Goal: Task Accomplishment & Management: Manage account settings

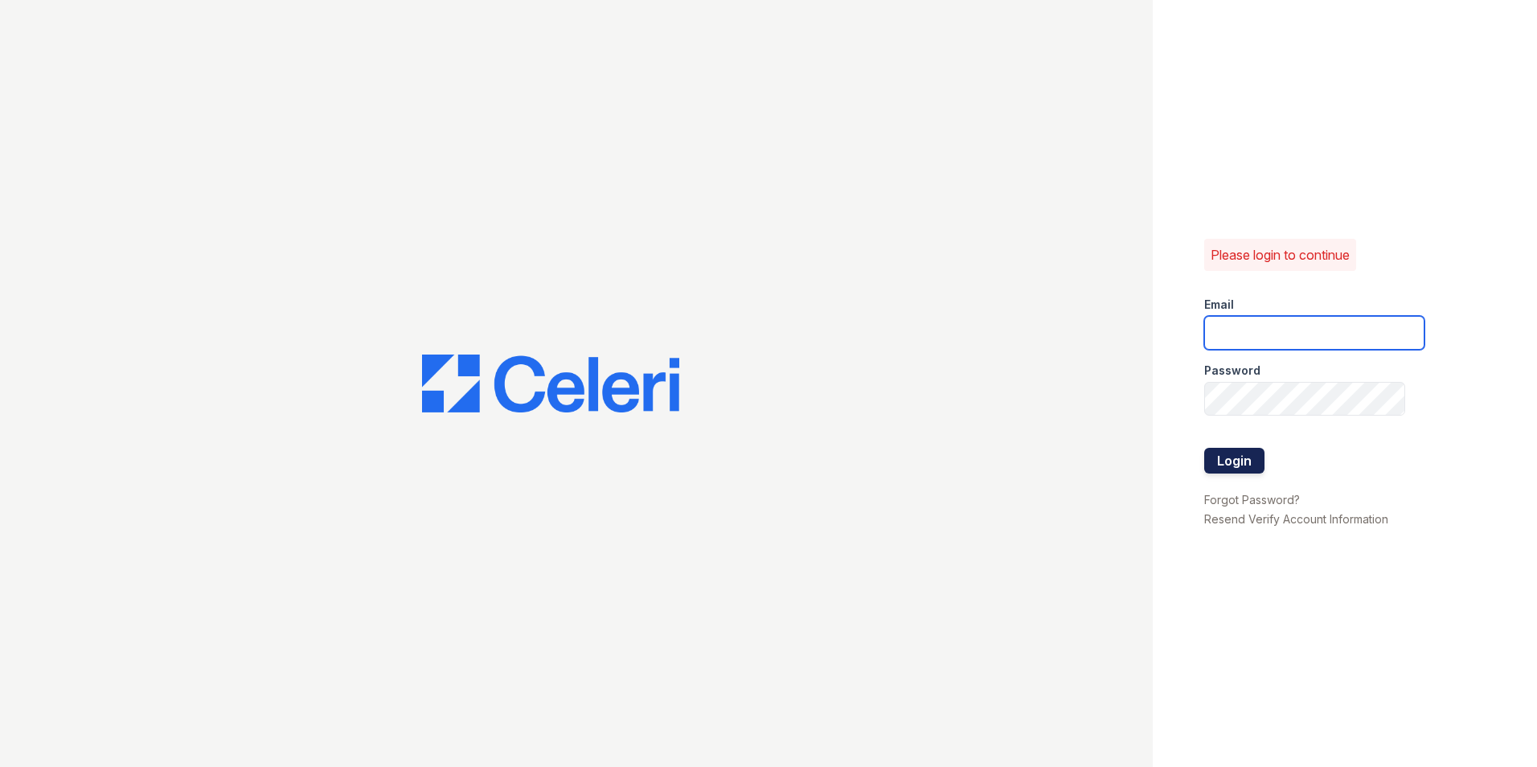
type input "[PERSON_NAME][EMAIL_ADDRESS][DOMAIN_NAME]"
click at [1215, 456] on button "Login" at bounding box center [1234, 461] width 60 height 26
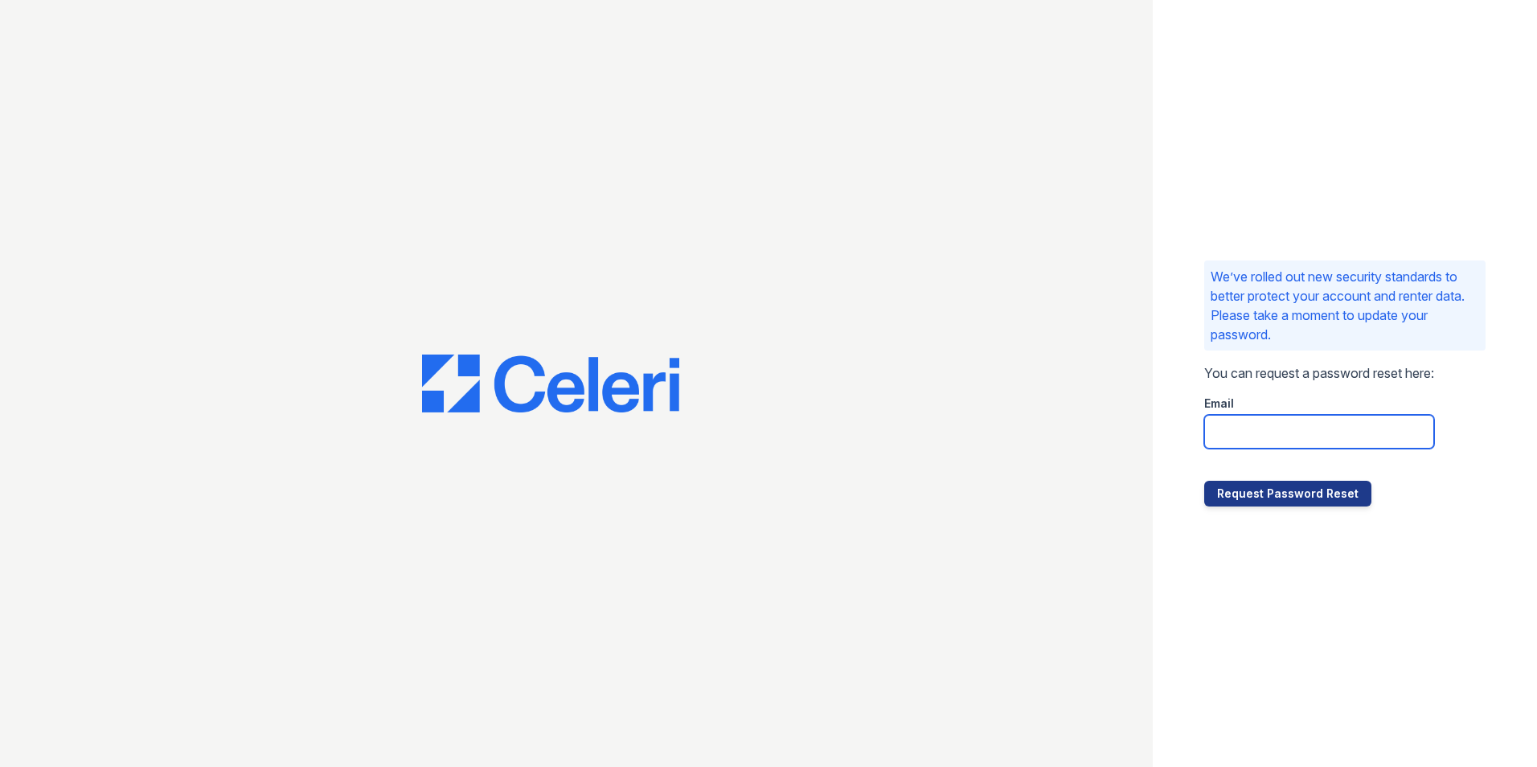
click at [1288, 439] on input "email" at bounding box center [1319, 432] width 230 height 34
type input "[PERSON_NAME][EMAIL_ADDRESS][DOMAIN_NAME]"
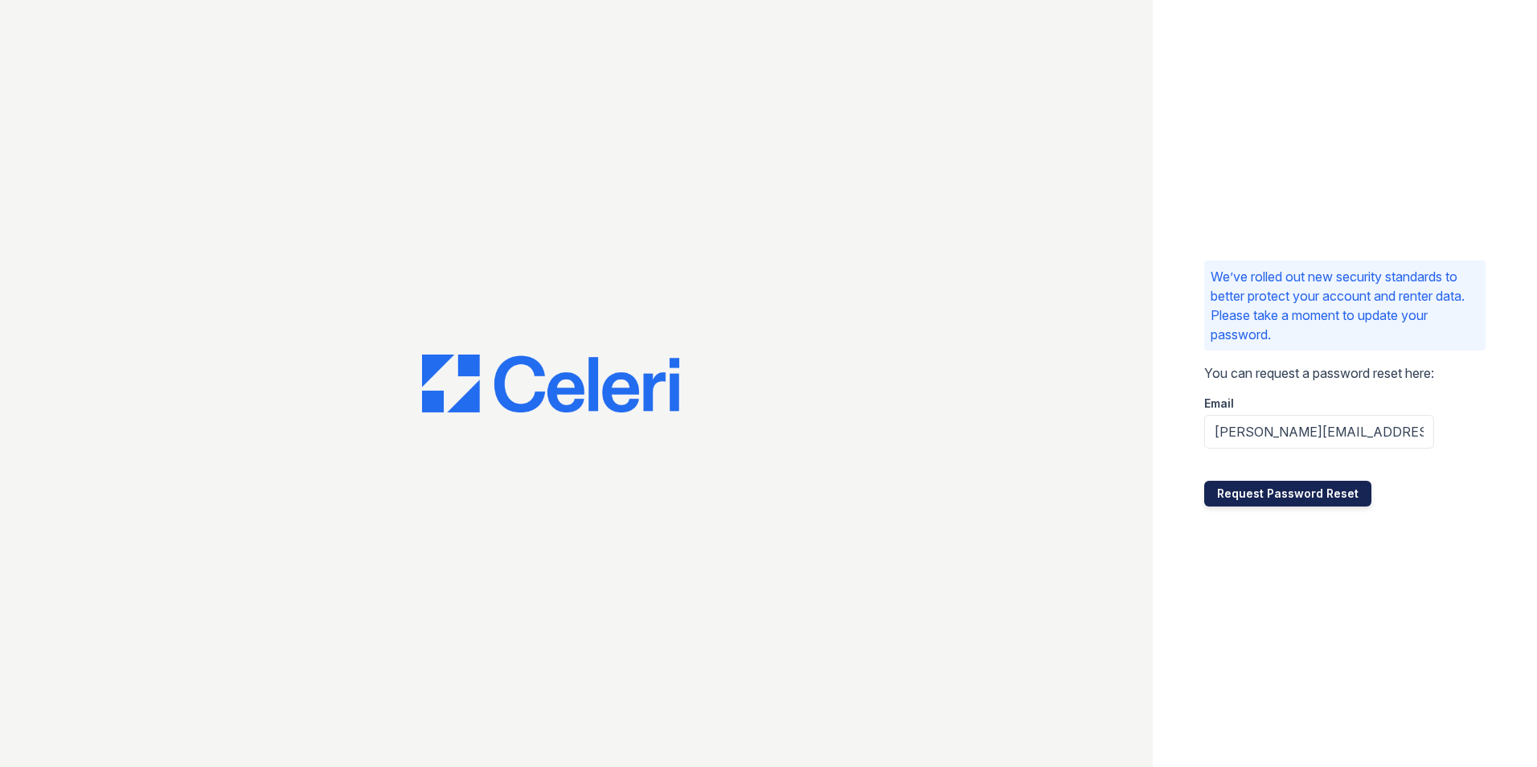
click at [1304, 501] on button "Request Password Reset" at bounding box center [1287, 494] width 167 height 26
